Goal: Entertainment & Leisure: Consume media (video, audio)

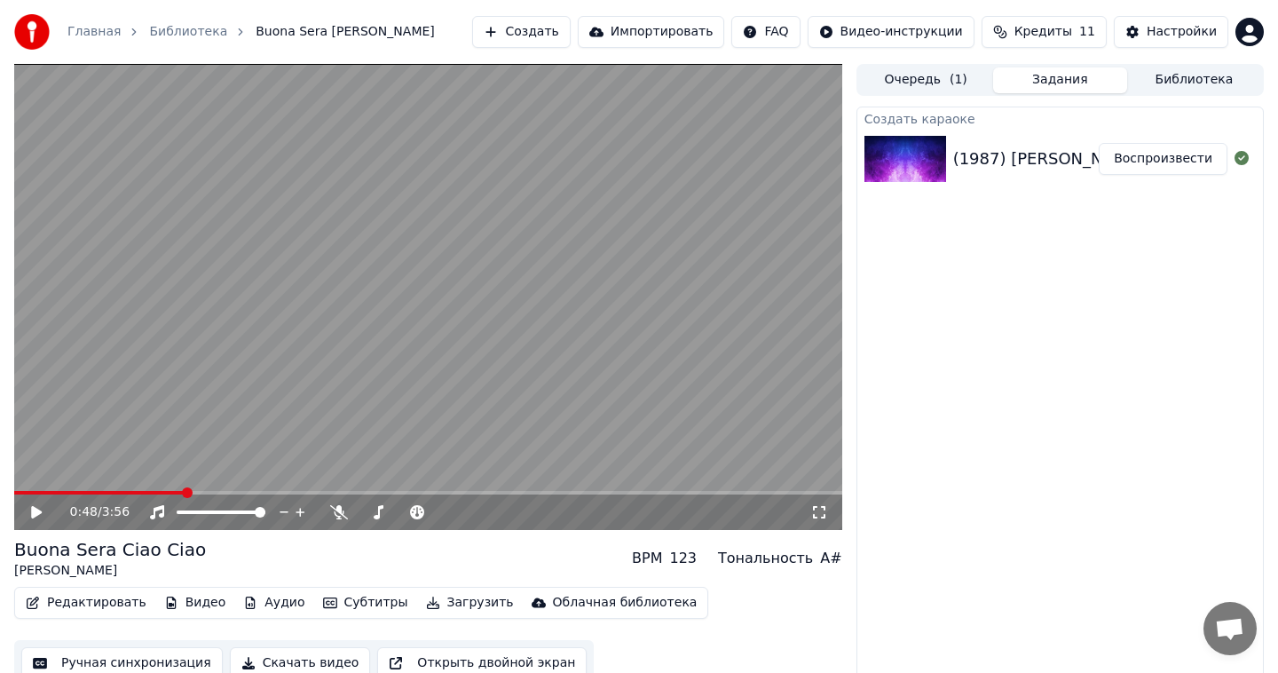
click at [981, 443] on div "Создать караоке (1987) [PERSON_NAME] Sera Ciao Ciao 4k 2160p HD Воспроизвести" at bounding box center [1060, 393] width 407 height 572
drag, startPoint x: 25, startPoint y: 494, endPoint x: 15, endPoint y: 494, distance: 9.8
click at [15, 494] on div "0:48 / 3:56" at bounding box center [428, 512] width 828 height 36
click at [14, 487] on span at bounding box center [19, 492] width 11 height 11
click at [42, 513] on icon at bounding box center [49, 512] width 42 height 14
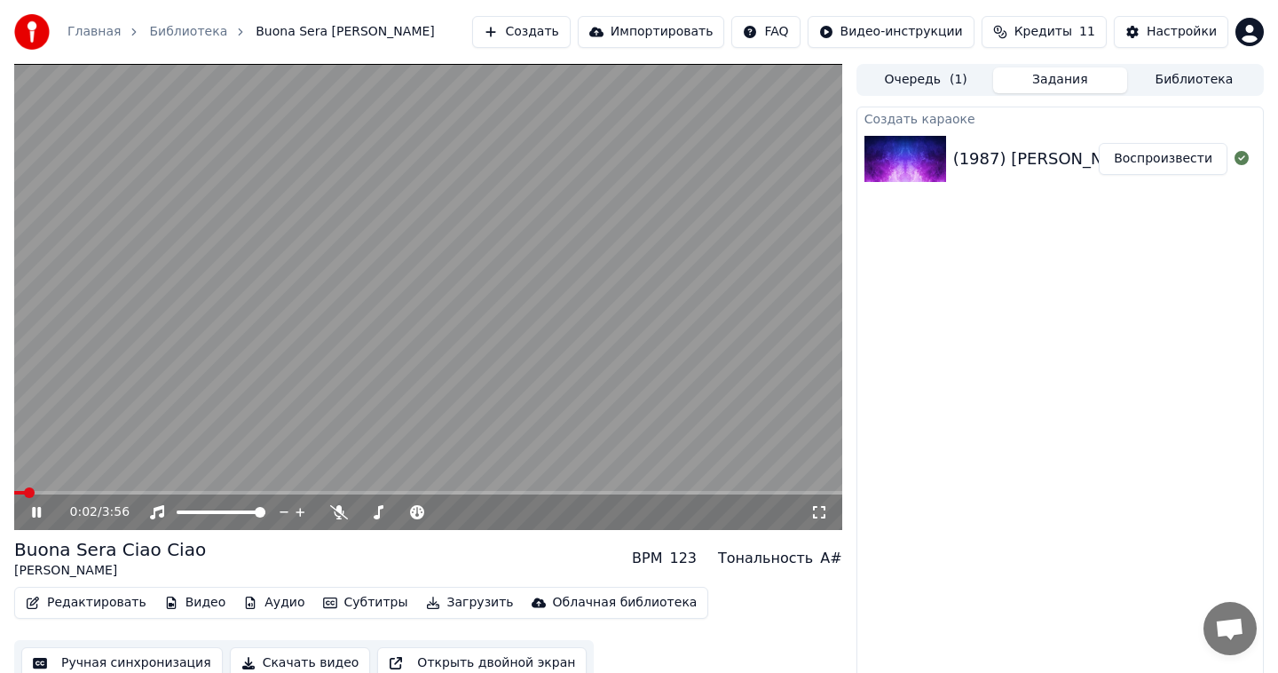
click at [822, 517] on icon at bounding box center [819, 512] width 12 height 12
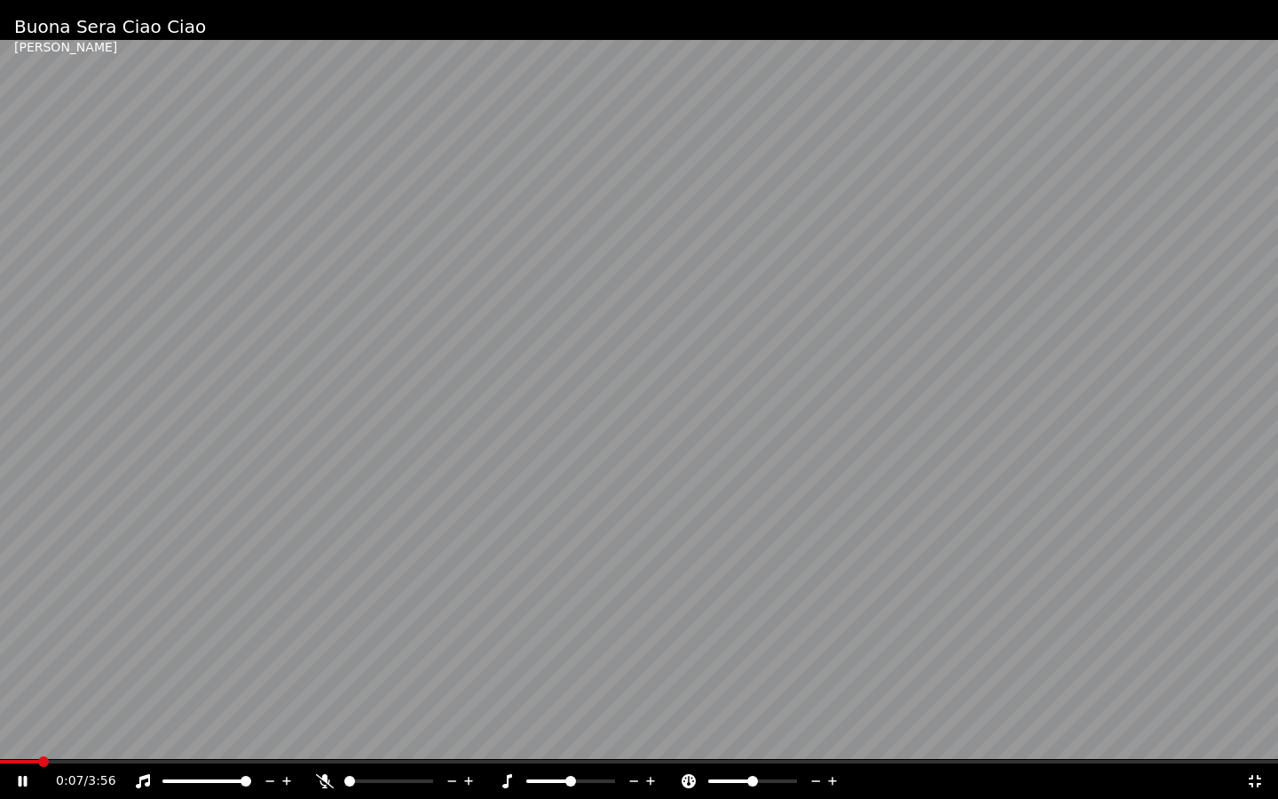
click at [73, 672] on span at bounding box center [639, 762] width 1278 height 4
click at [158, 672] on span at bounding box center [639, 762] width 1278 height 4
click at [503, 459] on video at bounding box center [639, 399] width 1278 height 799
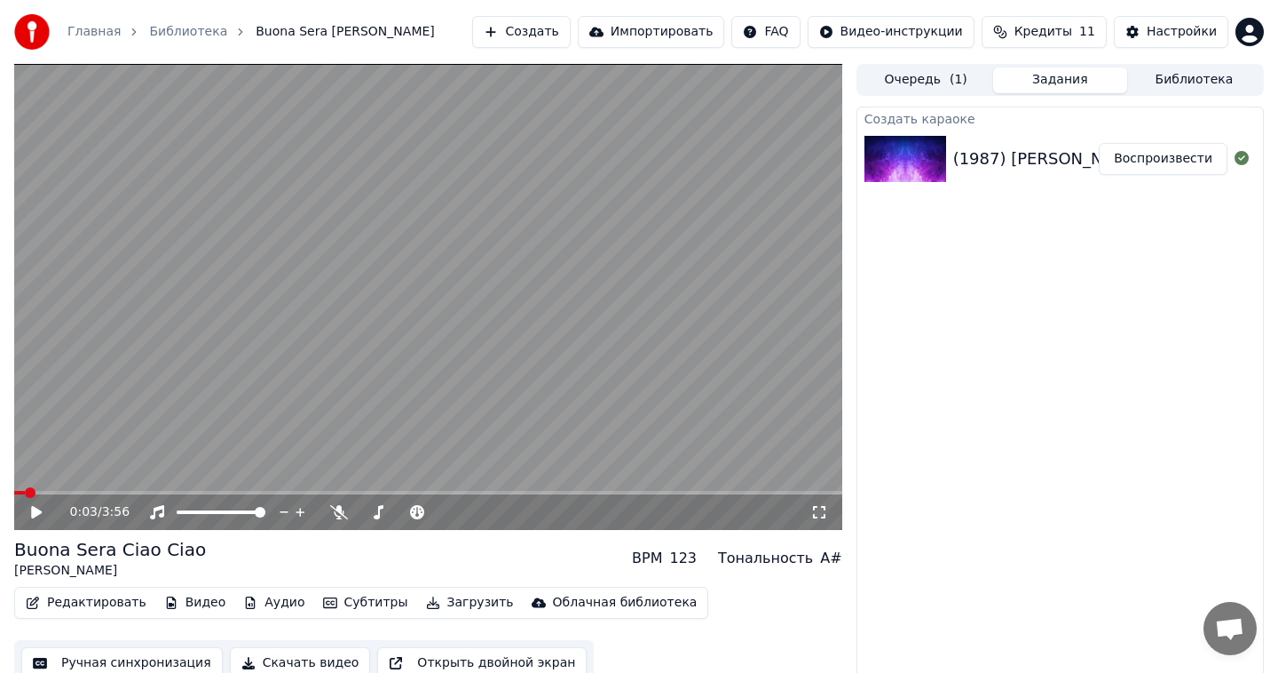
click at [14, 491] on span at bounding box center [19, 493] width 11 height 4
click at [442, 265] on video at bounding box center [428, 297] width 828 height 466
click at [75, 487] on video at bounding box center [428, 297] width 828 height 466
click at [80, 491] on span at bounding box center [428, 493] width 828 height 4
click at [360, 309] on video at bounding box center [428, 297] width 828 height 466
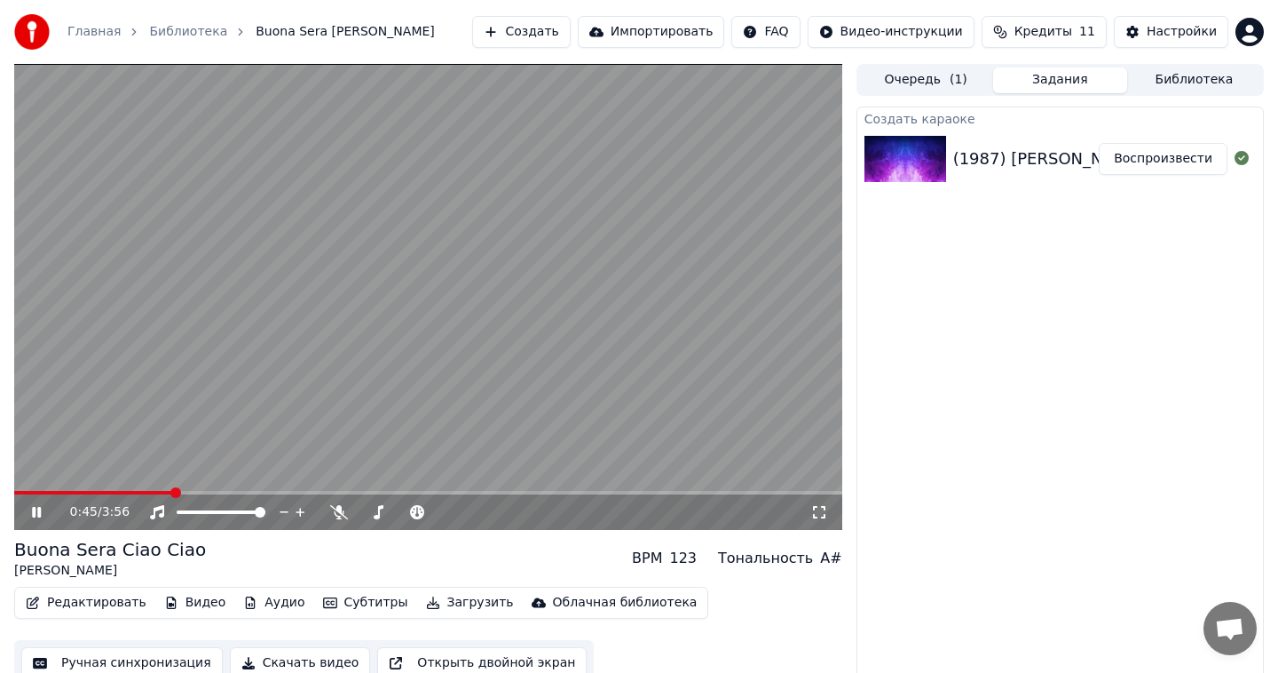
click at [504, 253] on video at bounding box center [428, 297] width 828 height 466
